Goal: Task Accomplishment & Management: Use online tool/utility

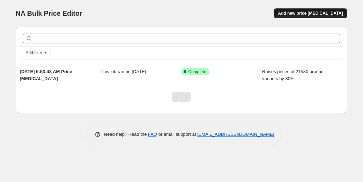
click at [292, 15] on span "Add new price [MEDICAL_DATA]" at bounding box center [310, 13] width 65 height 6
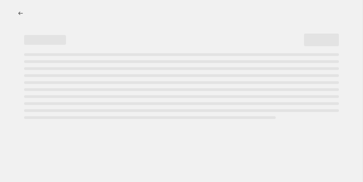
select select "percentage"
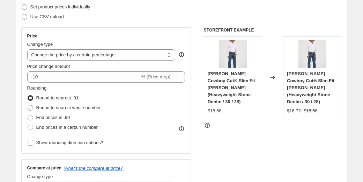
scroll to position [103, 0]
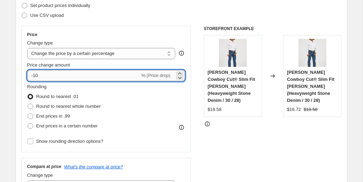
drag, startPoint x: 36, startPoint y: 75, endPoint x: 31, endPoint y: 75, distance: 4.2
click at [31, 75] on input "-10" at bounding box center [83, 75] width 113 height 11
type input "-70"
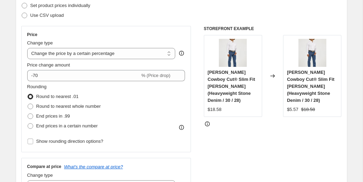
click at [191, 71] on div "Price Change type Change the price to a certain amount Change the price by a ce…" at bounding box center [181, 111] width 321 height 171
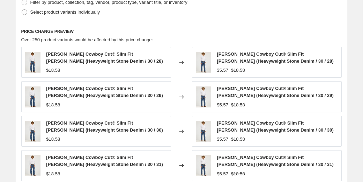
scroll to position [528, 0]
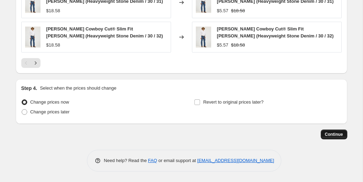
click at [337, 134] on span "Continue" at bounding box center [334, 134] width 18 height 6
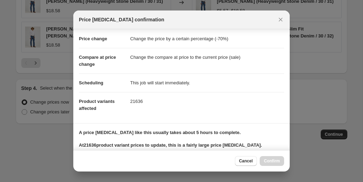
scroll to position [151, 0]
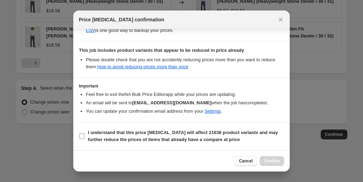
click at [87, 136] on label "I understand that this price change job will affect 21636 product variants and …" at bounding box center [181, 136] width 205 height 17
click at [85, 136] on input "I understand that this price change job will affect 21636 product variants and …" at bounding box center [82, 136] width 6 height 6
checkbox input "true"
click at [269, 160] on span "Confirm" at bounding box center [272, 161] width 16 height 6
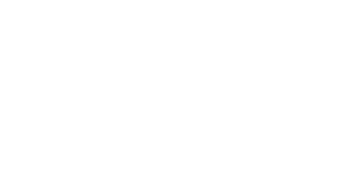
select select "percentage"
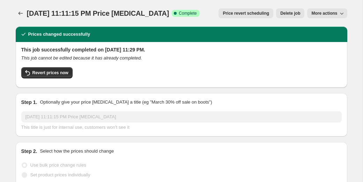
select select "percentage"
click at [22, 16] on icon "Price change jobs" at bounding box center [20, 13] width 7 height 7
